Goal: Task Accomplishment & Management: Manage account settings

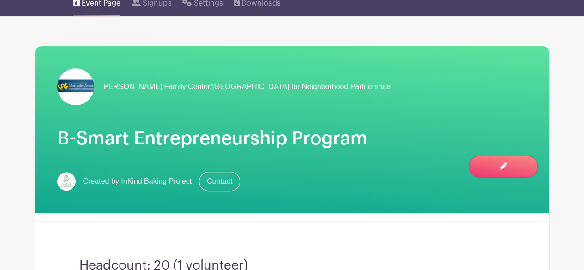
scroll to position [78, 0]
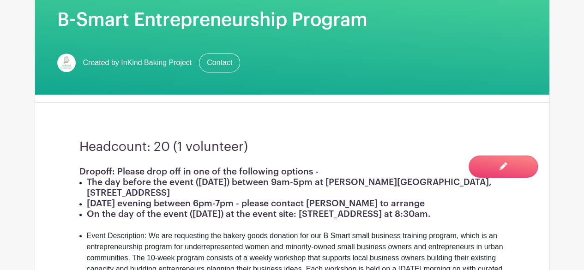
scroll to position [197, 0]
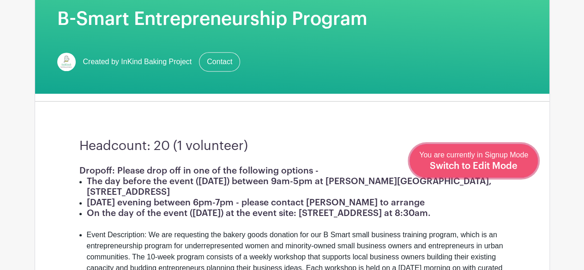
click at [518, 162] on div "You are currently in Signup Mode Switch to Edit Mode" at bounding box center [473, 160] width 109 height 23
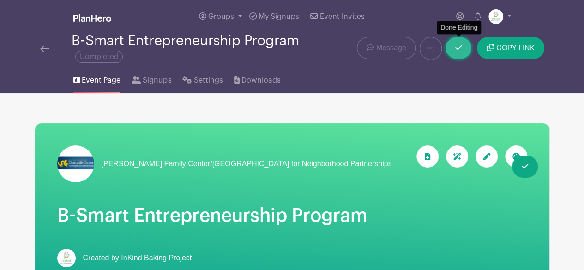
click at [462, 44] on link at bounding box center [458, 48] width 26 height 22
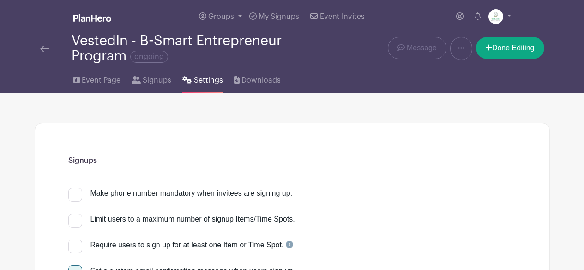
select select "24"
select select "3"
drag, startPoint x: 0, startPoint y: 0, endPoint x: 411, endPoint y: 104, distance: 423.9
click at [522, 53] on link "Done Editing" at bounding box center [510, 48] width 68 height 22
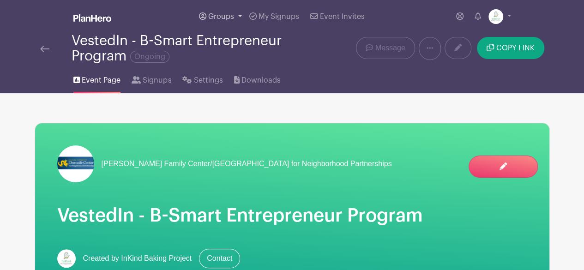
click at [233, 19] on span "Groups" at bounding box center [221, 16] width 26 height 7
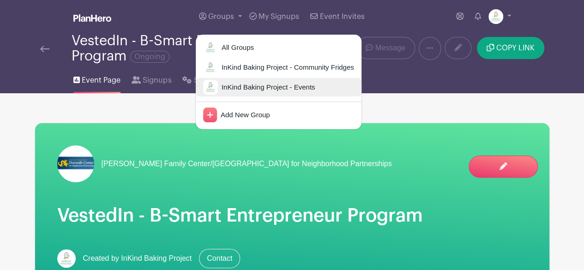
click at [237, 82] on span "InKind Baking Project - Events" at bounding box center [266, 87] width 97 height 11
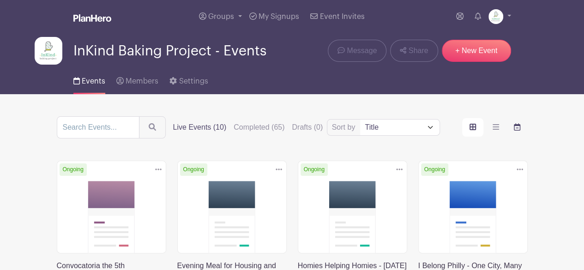
click at [518, 130] on icon "order and view" at bounding box center [516, 126] width 6 height 7
click at [0, 0] on input "order and view" at bounding box center [0, 0] width 0 height 0
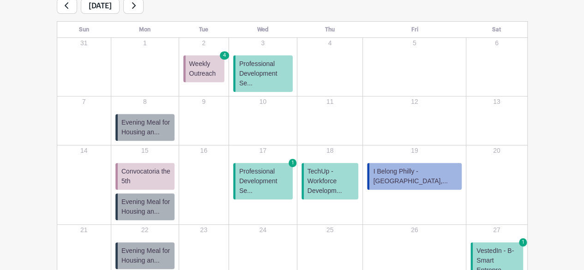
scroll to position [158, 0]
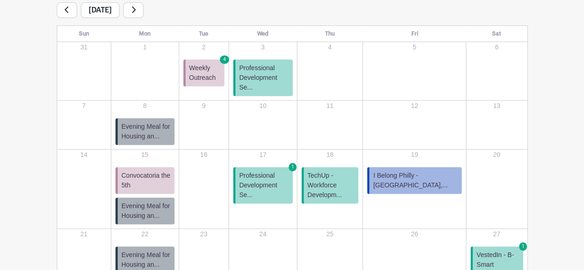
click at [136, 11] on icon at bounding box center [133, 9] width 5 height 7
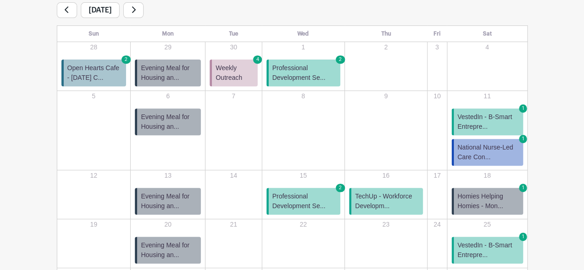
click at [69, 6] on link at bounding box center [67, 10] width 20 height 16
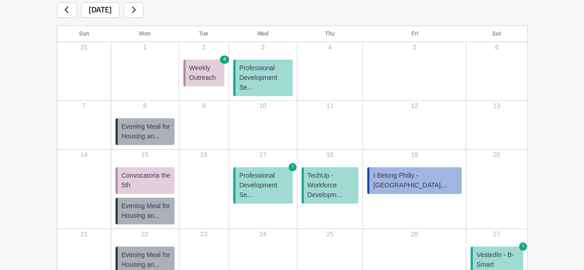
click at [506, 251] on span "VestedIn - B-Smart Entrepre..." at bounding box center [497, 264] width 42 height 29
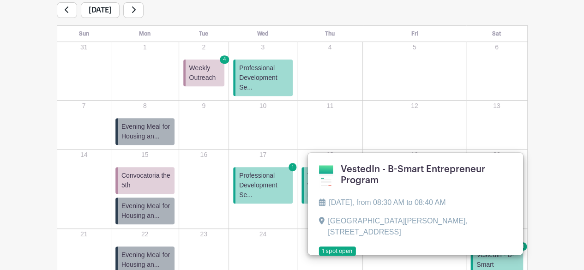
click at [318, 256] on link at bounding box center [318, 256] width 0 height 0
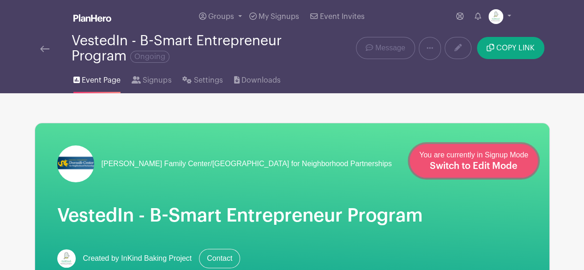
click at [522, 163] on div "You are currently in Signup Mode Switch to Edit Mode" at bounding box center [473, 160] width 109 height 23
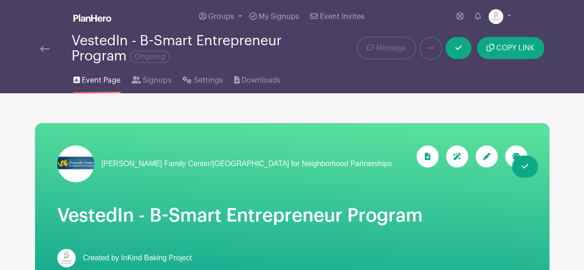
click at [509, 156] on div at bounding box center [516, 156] width 22 height 22
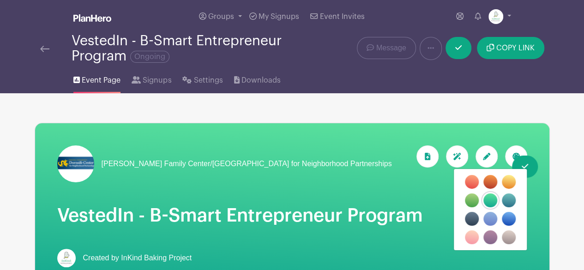
click at [489, 179] on label "filters" at bounding box center [490, 182] width 14 height 14
click at [0, 0] on input "filters" at bounding box center [0, 0] width 0 height 0
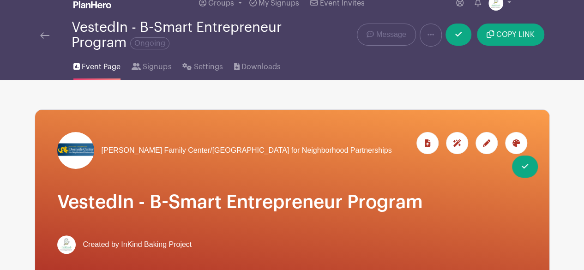
scroll to position [2, 0]
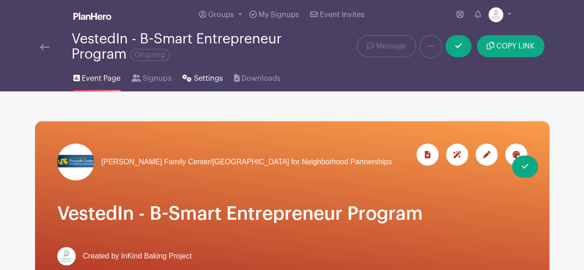
click at [208, 77] on span "Settings" at bounding box center [208, 78] width 29 height 11
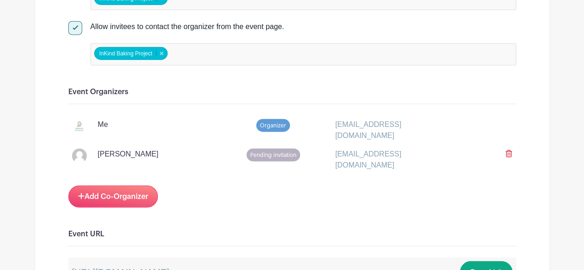
scroll to position [1107, 0]
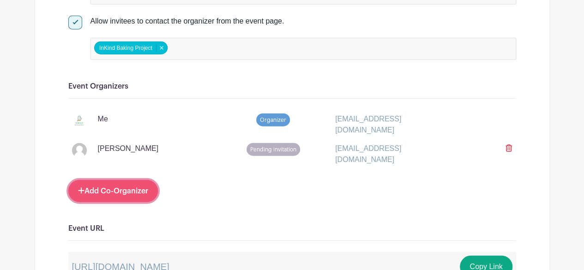
click at [149, 182] on link "Add Co-Organizer" at bounding box center [112, 191] width 89 height 22
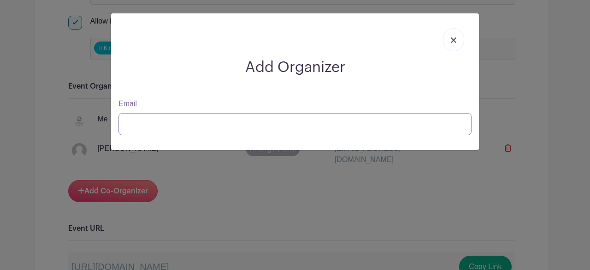
click at [258, 120] on input "Email" at bounding box center [295, 124] width 353 height 22
paste input "adminassist@vestedin.org"
type input "adminassist@vestedin.org"
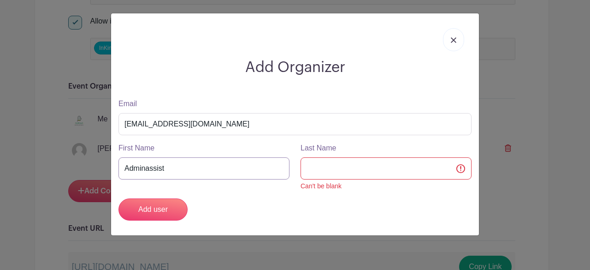
drag, startPoint x: 213, startPoint y: 167, endPoint x: 96, endPoint y: 155, distance: 117.3
click at [96, 155] on div "Add Organizer Email adminassist@vestedin.org First Name Adminassist Last Name C…" at bounding box center [295, 135] width 590 height 270
type input "Karyn"
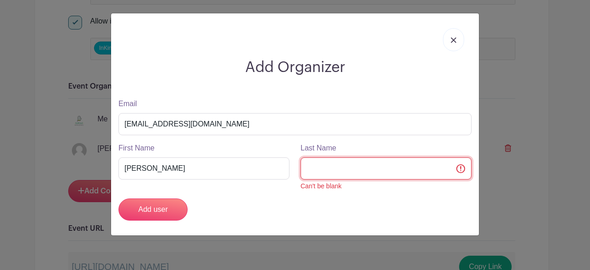
type input "{"
type input "Paul"
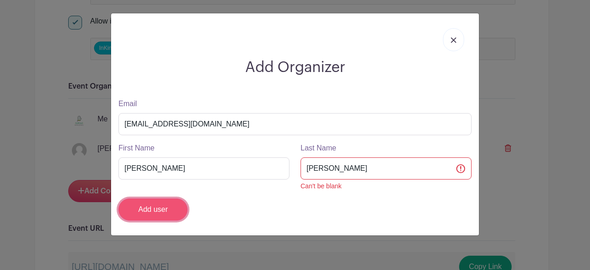
click at [134, 203] on input "Add user" at bounding box center [153, 209] width 69 height 22
